Goal: Understand process/instructions: Learn how to perform a task or action

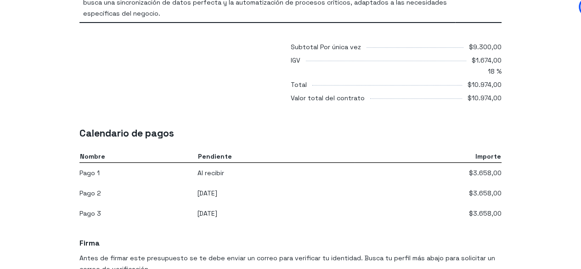
scroll to position [628, 0]
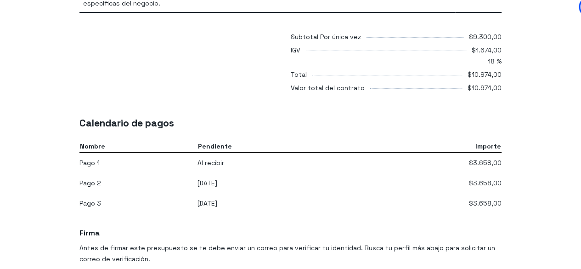
drag, startPoint x: 585, startPoint y: 46, endPoint x: 585, endPoint y: 179, distance: 132.4
click at [581, 179] on html "Continental University of Florida (SPAIN) - Onboarding Hubspot Creación del pre…" at bounding box center [290, 13] width 581 height 1282
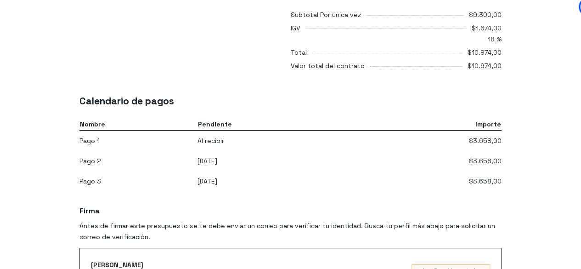
scroll to position [644, 0]
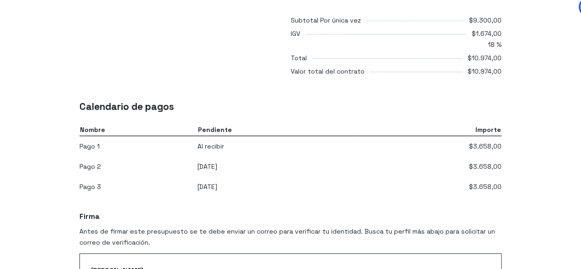
drag, startPoint x: 579, startPoint y: 155, endPoint x: 582, endPoint y: 175, distance: 20.4
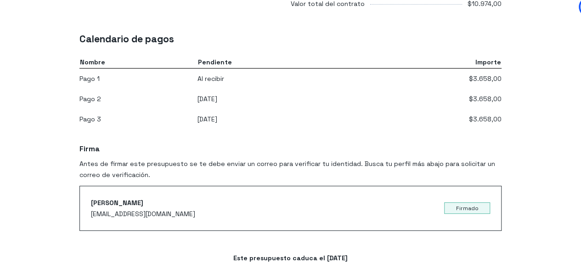
scroll to position [715, 0]
